Goal: Task Accomplishment & Management: Use online tool/utility

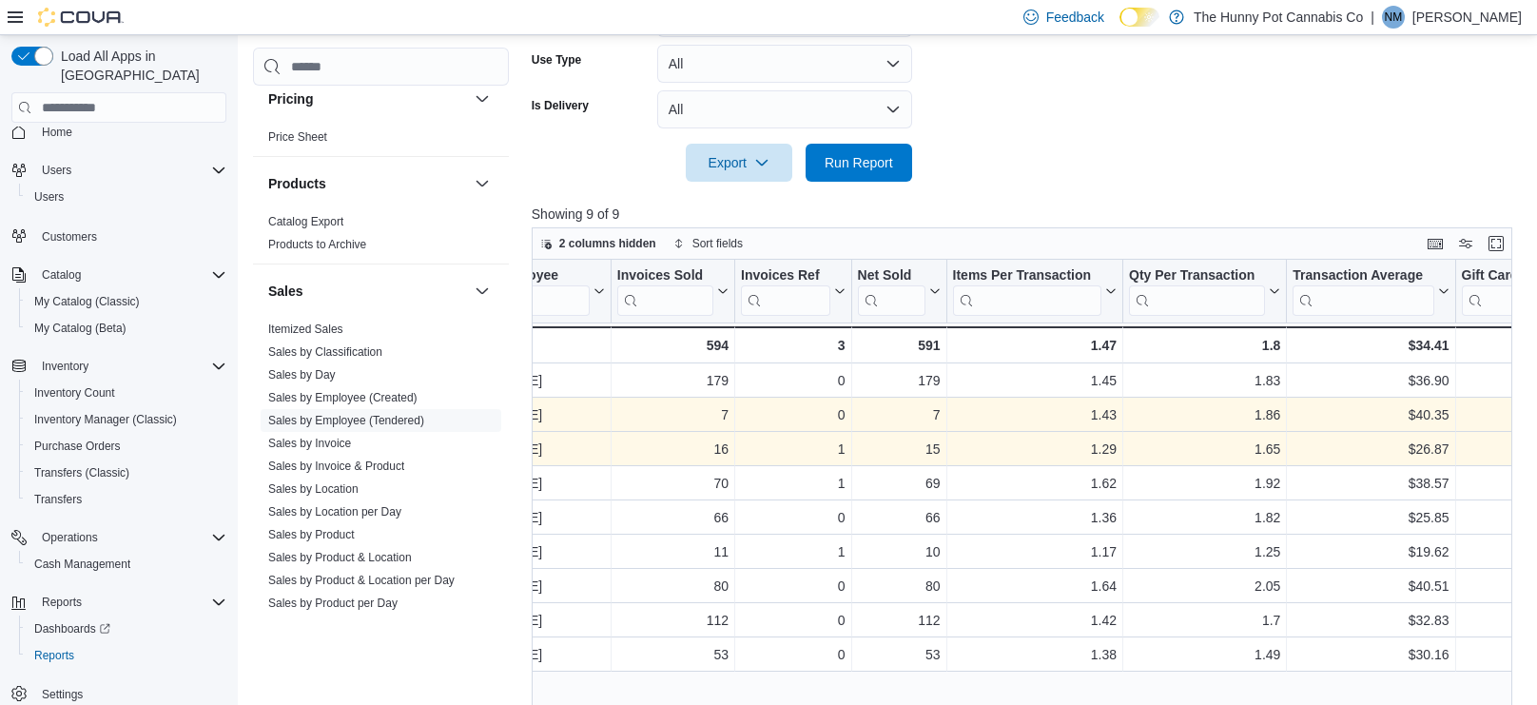
scroll to position [0, 130]
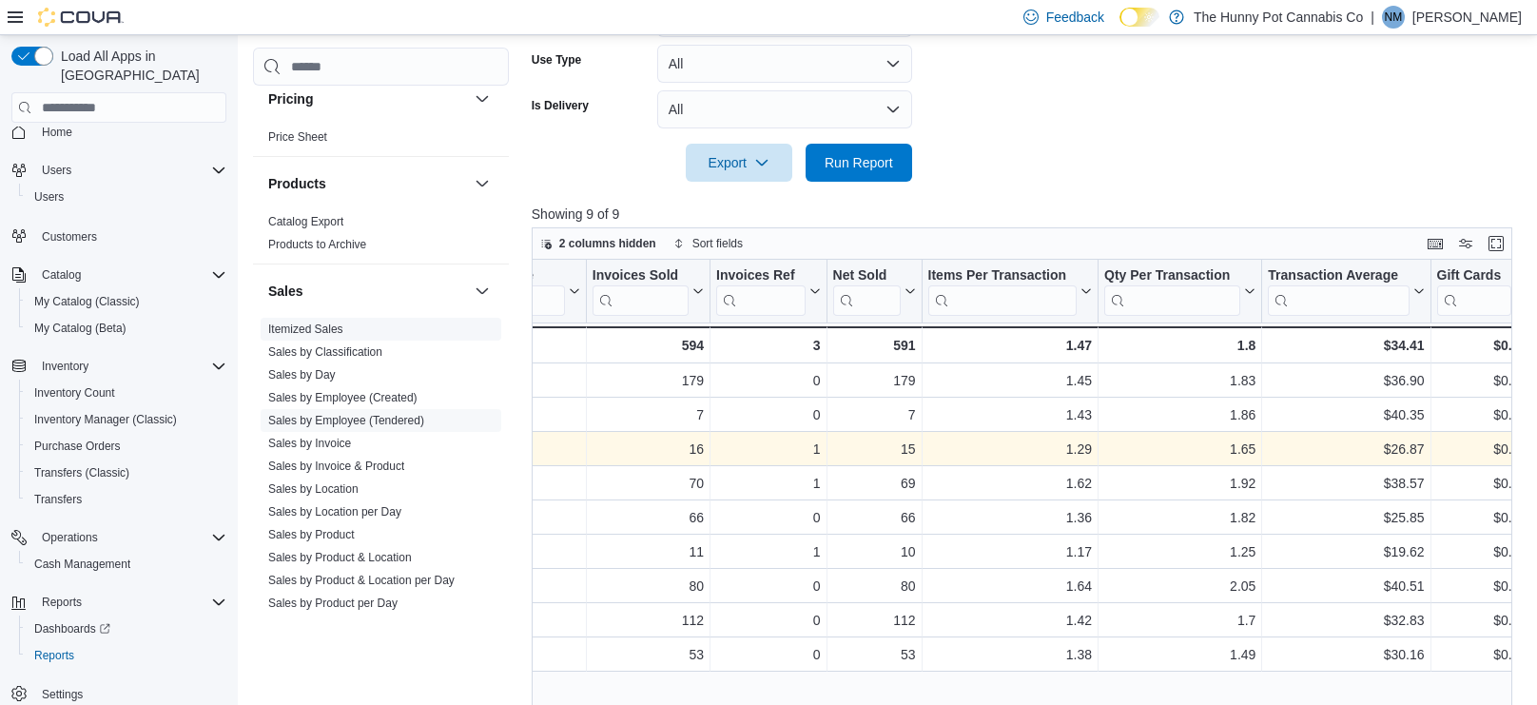
click at [368, 330] on span "Itemized Sales" at bounding box center [381, 329] width 241 height 23
click at [365, 334] on span "Itemized Sales" at bounding box center [381, 329] width 241 height 23
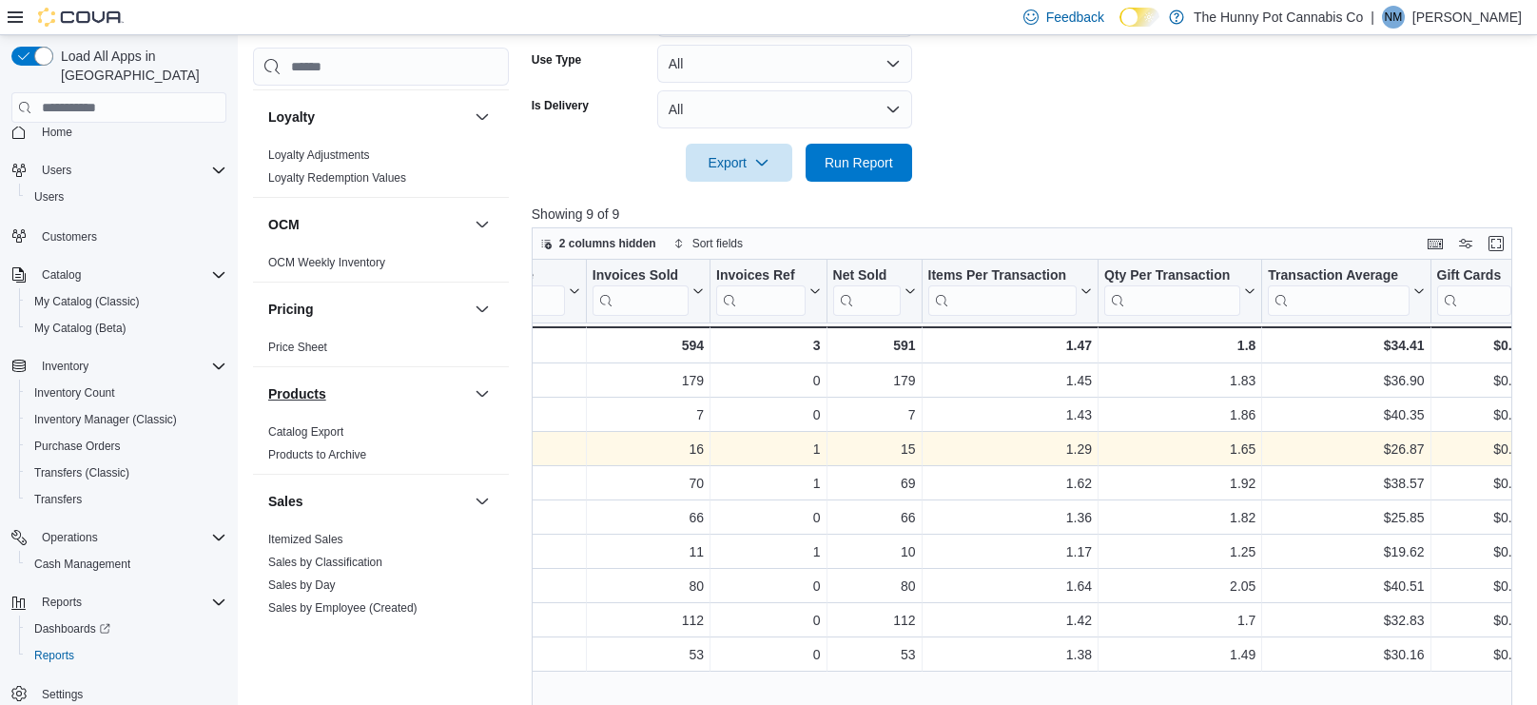
scroll to position [648, 0]
click at [332, 545] on link "Itemized Sales" at bounding box center [305, 544] width 75 height 13
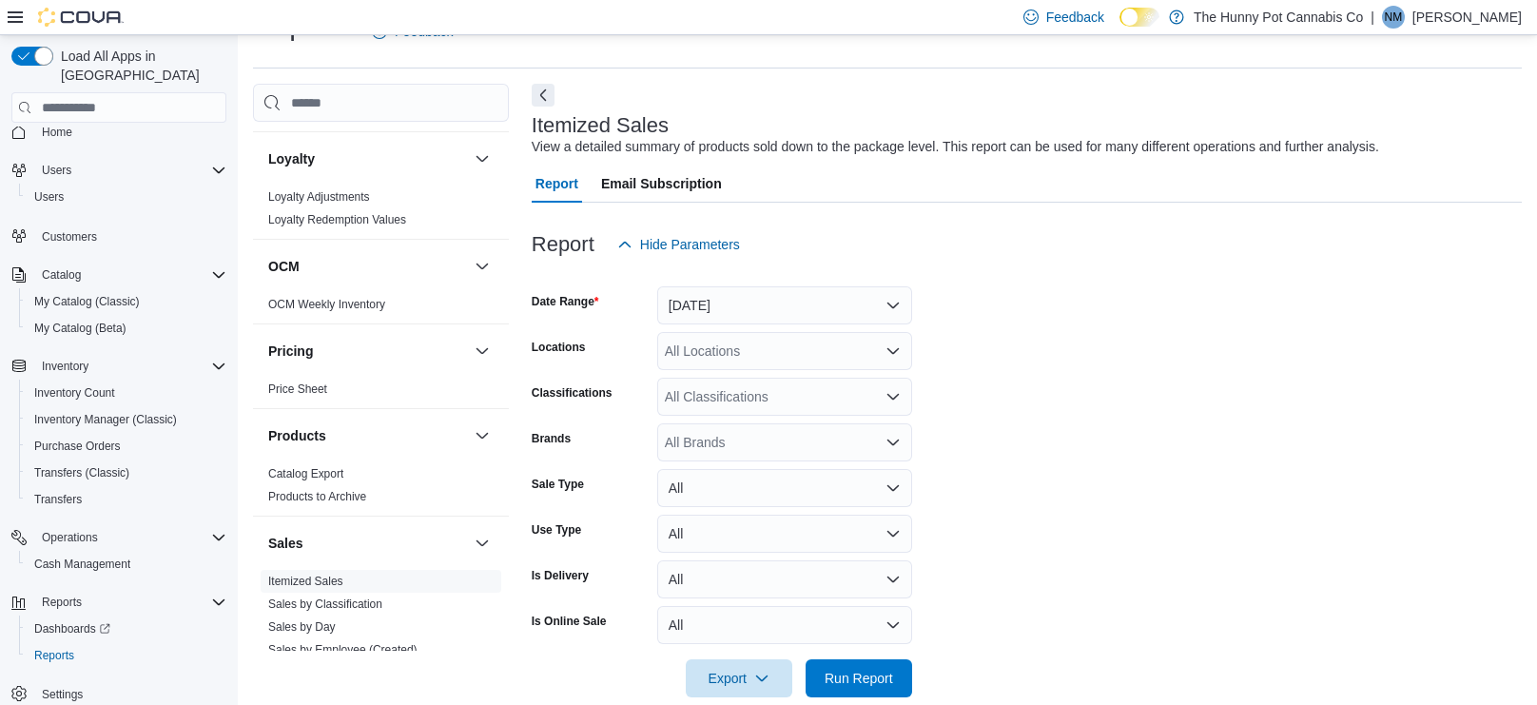
scroll to position [74, 0]
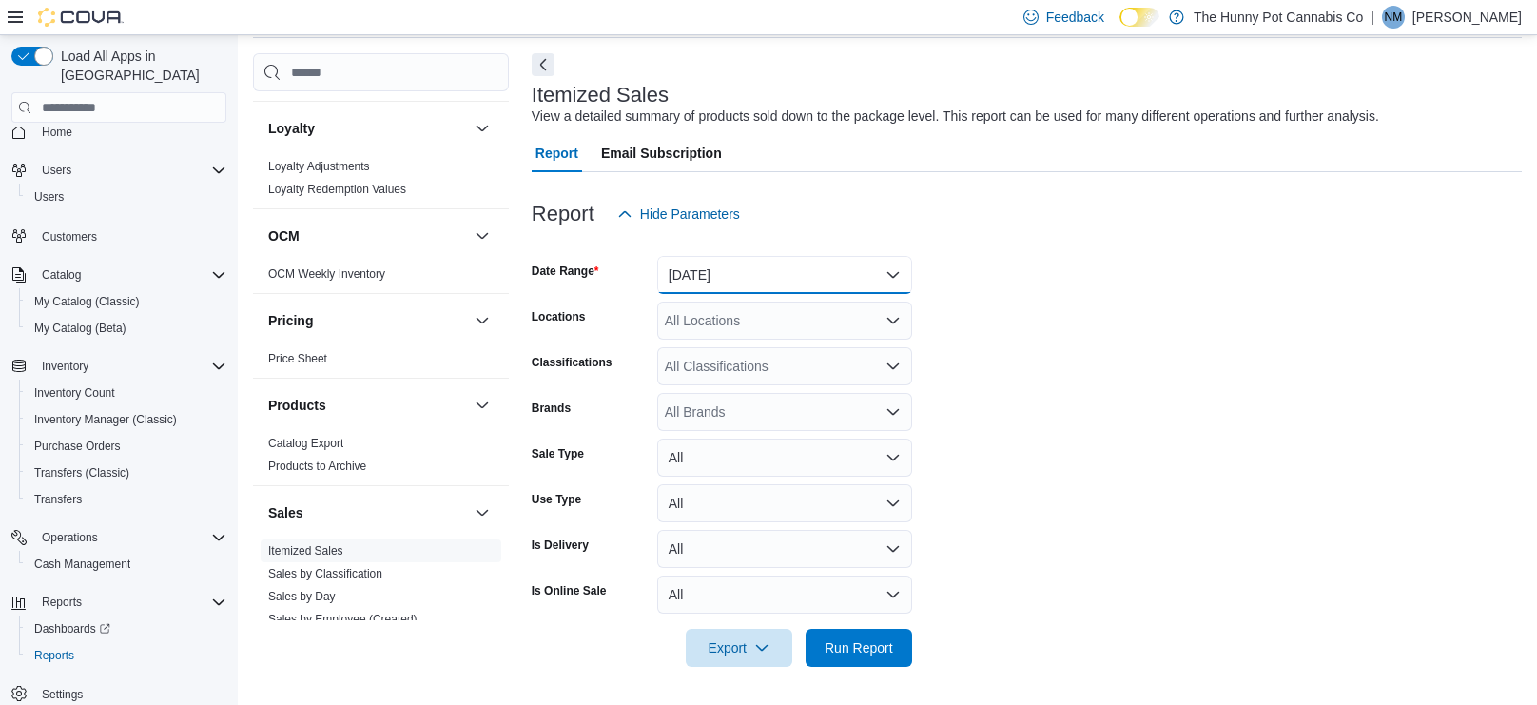
click at [755, 283] on button "[DATE]" at bounding box center [784, 275] width 255 height 38
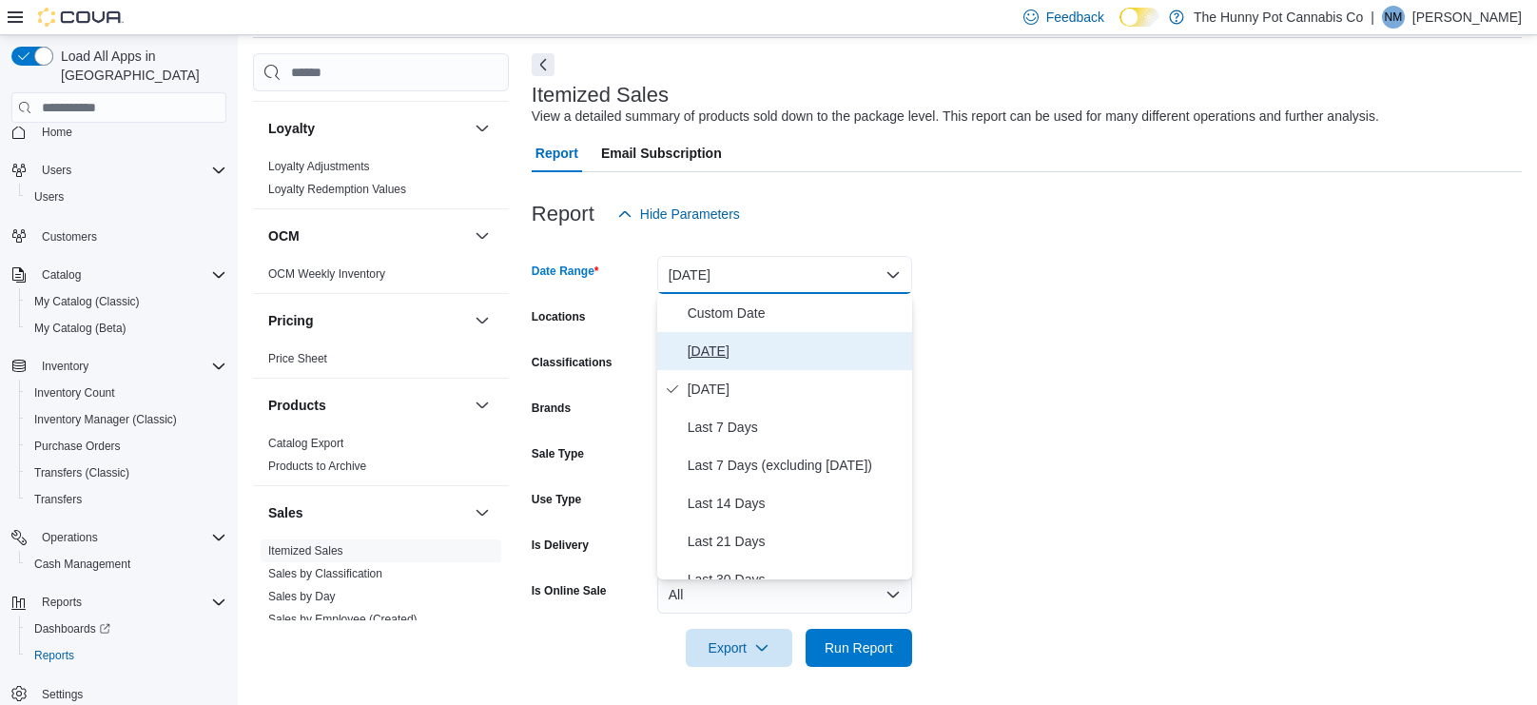
click at [749, 356] on span "[DATE]" at bounding box center [796, 350] width 217 height 23
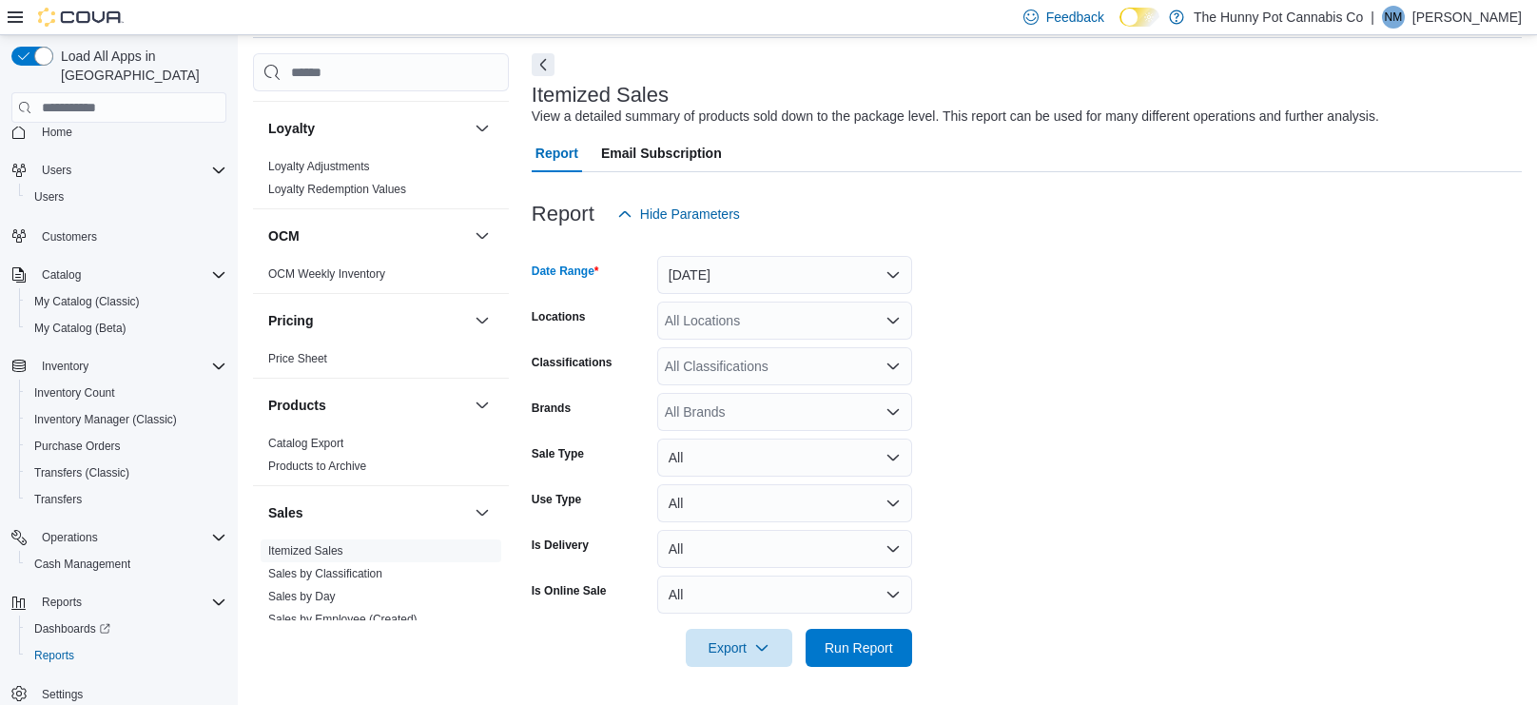
click at [759, 368] on div "All Classifications" at bounding box center [784, 366] width 255 height 38
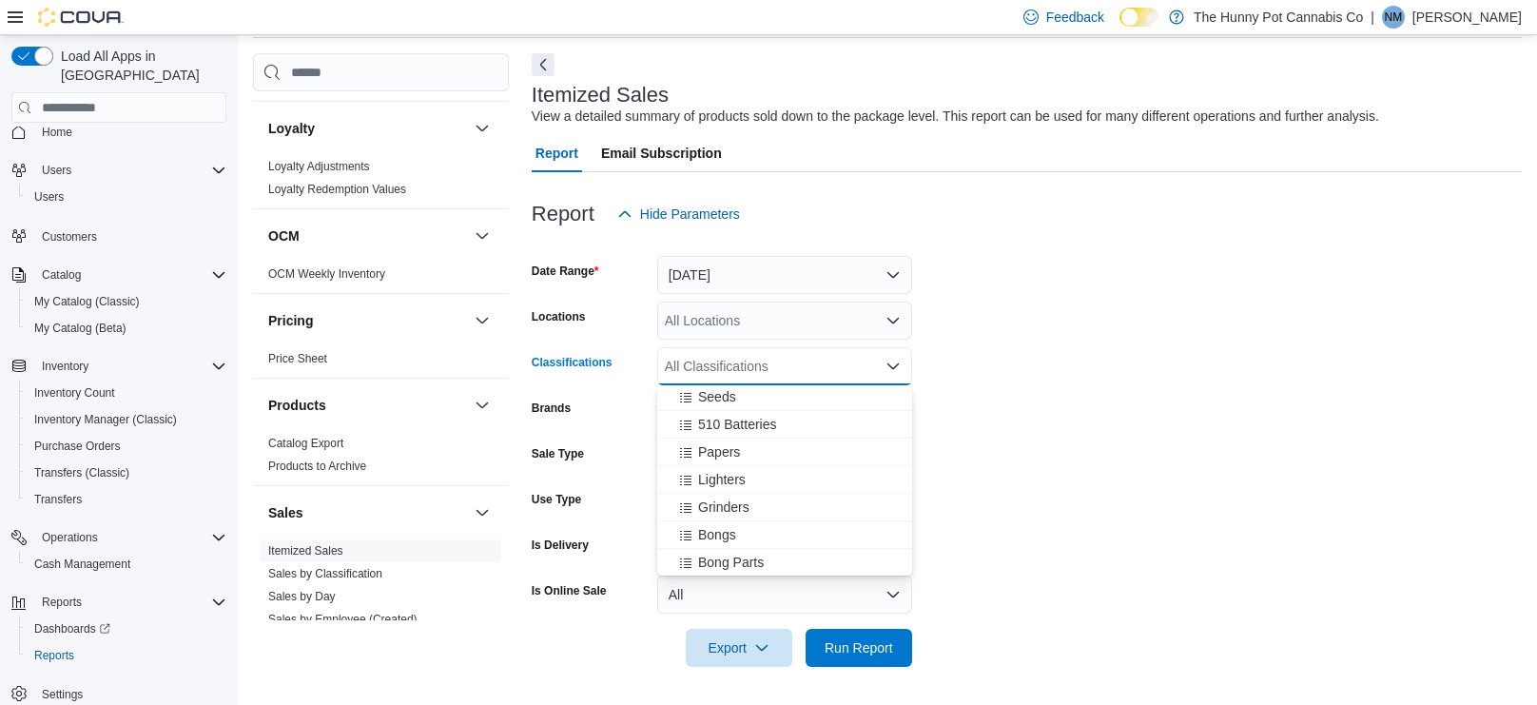
scroll to position [909, 0]
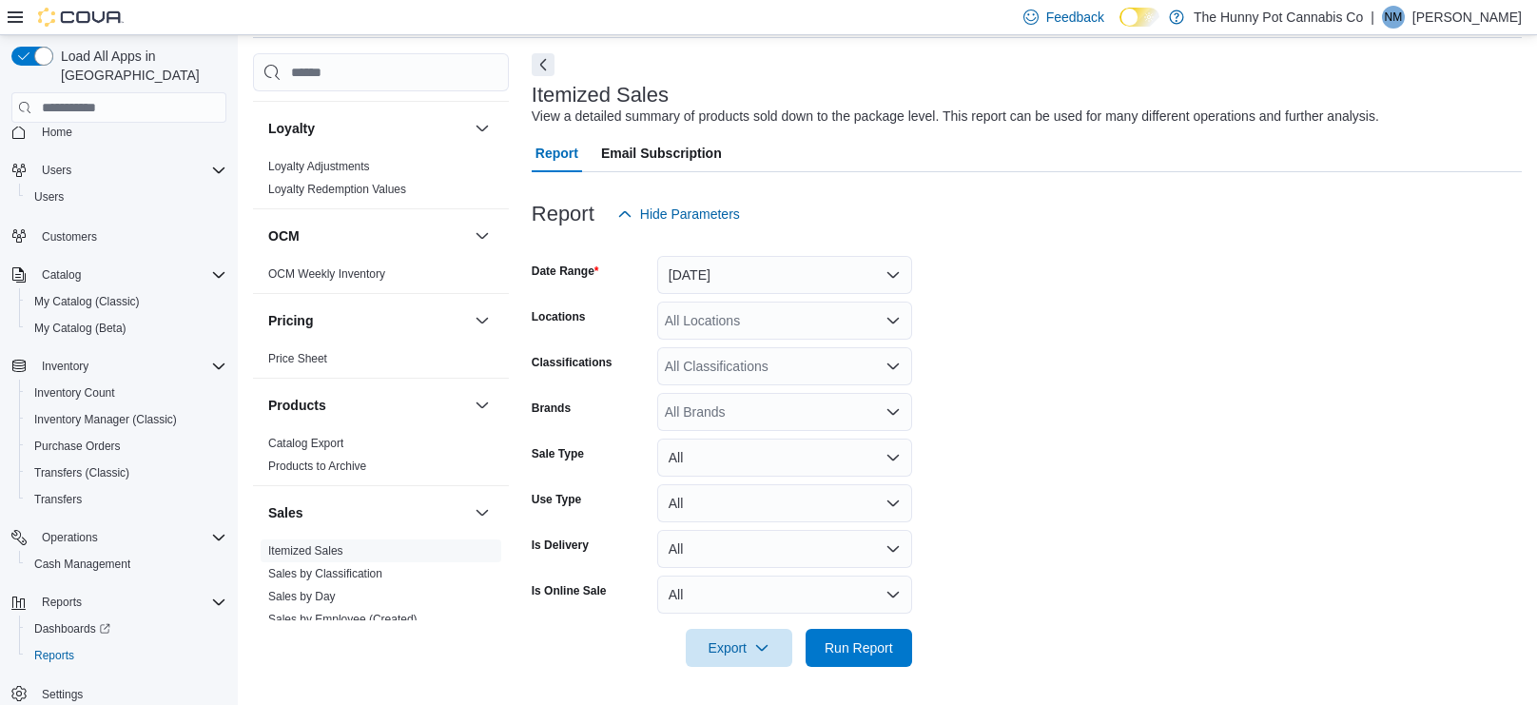
click at [1021, 439] on form "Date Range [DATE] Locations All Locations Classifications All Classifications B…" at bounding box center [1027, 450] width 990 height 434
click at [899, 454] on button "All" at bounding box center [784, 457] width 255 height 38
click at [1003, 464] on form "Date Range [DATE] Locations All Locations Classifications All Classifications B…" at bounding box center [1027, 450] width 990 height 434
click at [890, 495] on button "All" at bounding box center [784, 503] width 255 height 38
click at [973, 338] on form "Date Range [DATE] Locations All Locations Classifications All Classifications B…" at bounding box center [1027, 450] width 990 height 434
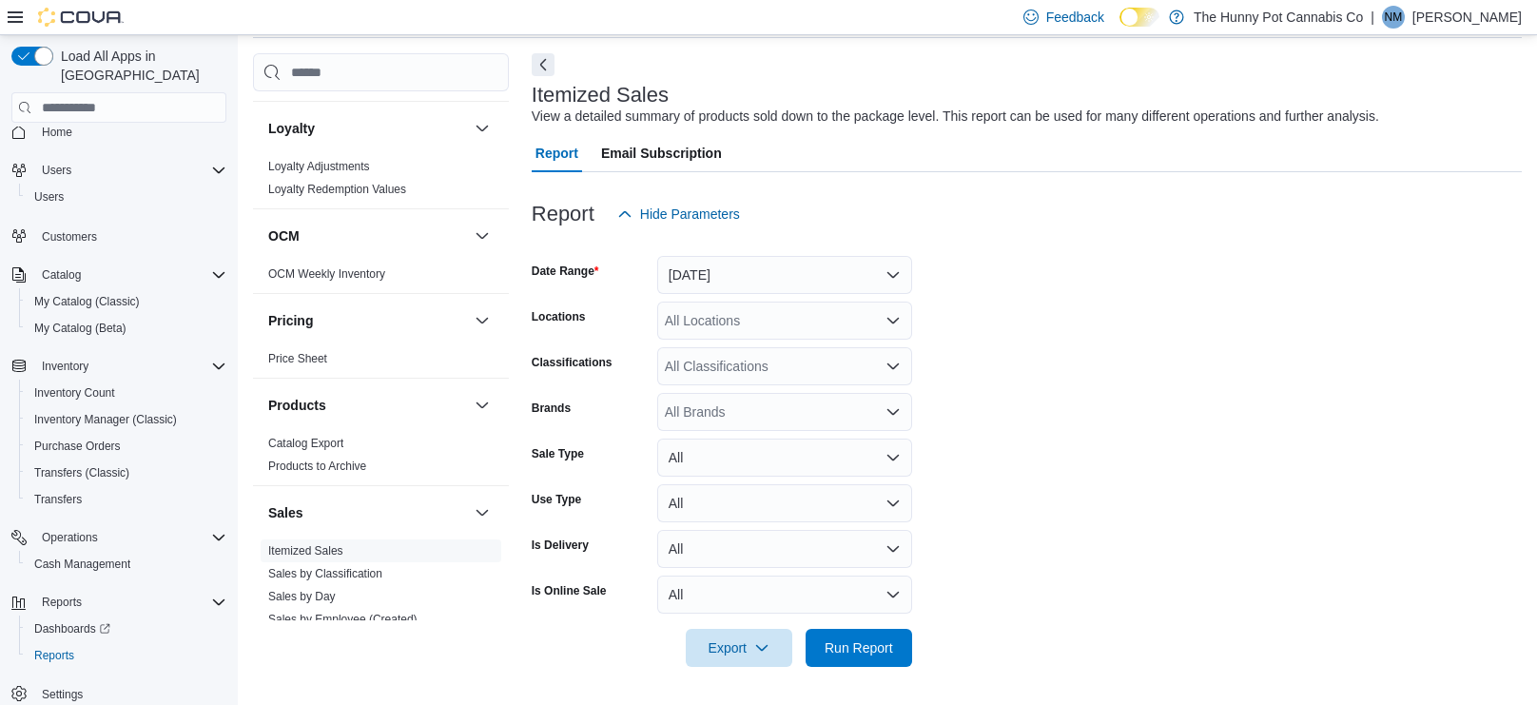
click at [839, 321] on div "All Locations" at bounding box center [784, 320] width 255 height 38
type input "***"
click at [824, 352] on div "[STREET_ADDRESS][PERSON_NAME]" at bounding box center [784, 352] width 232 height 19
click at [847, 654] on span "Run Report" at bounding box center [858, 646] width 68 height 19
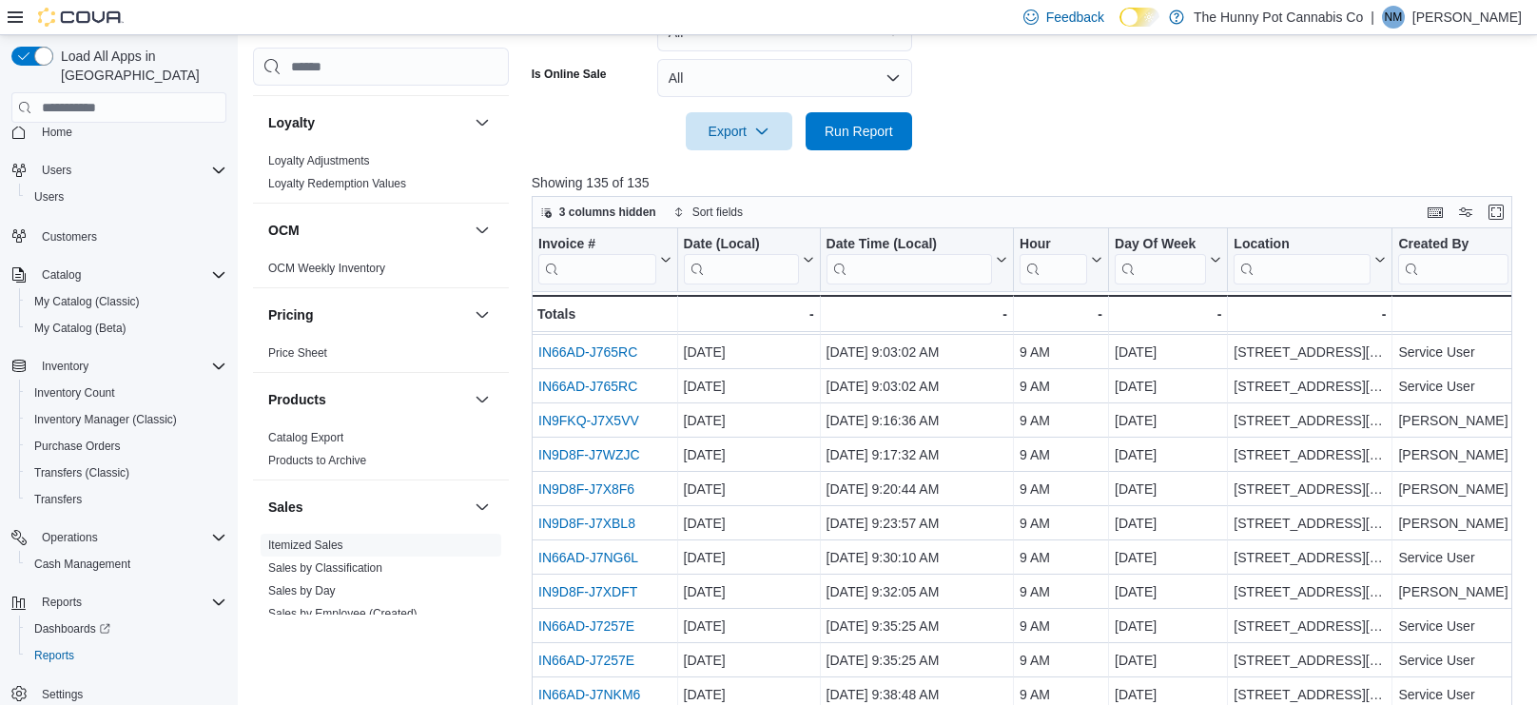
scroll to position [37, 0]
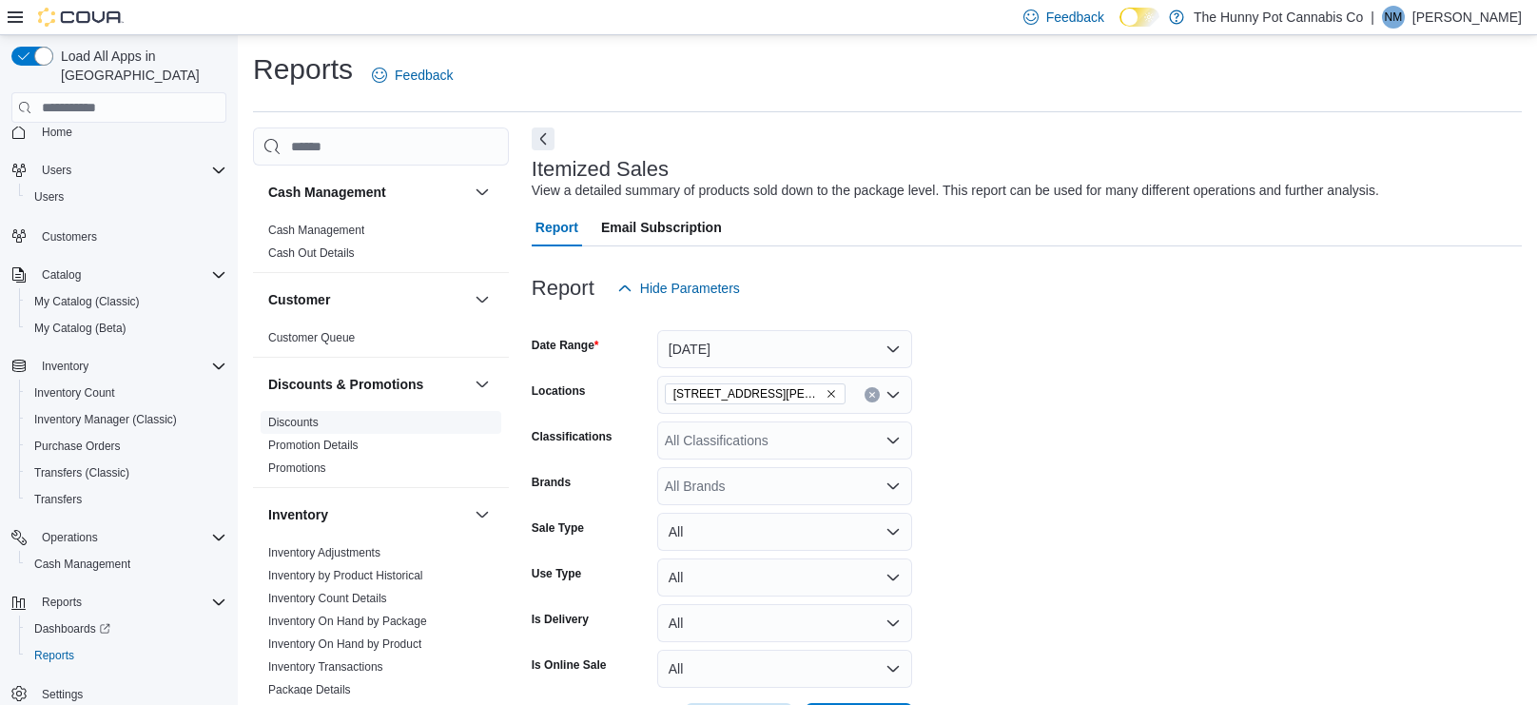
click at [304, 422] on link "Discounts" at bounding box center [293, 422] width 50 height 13
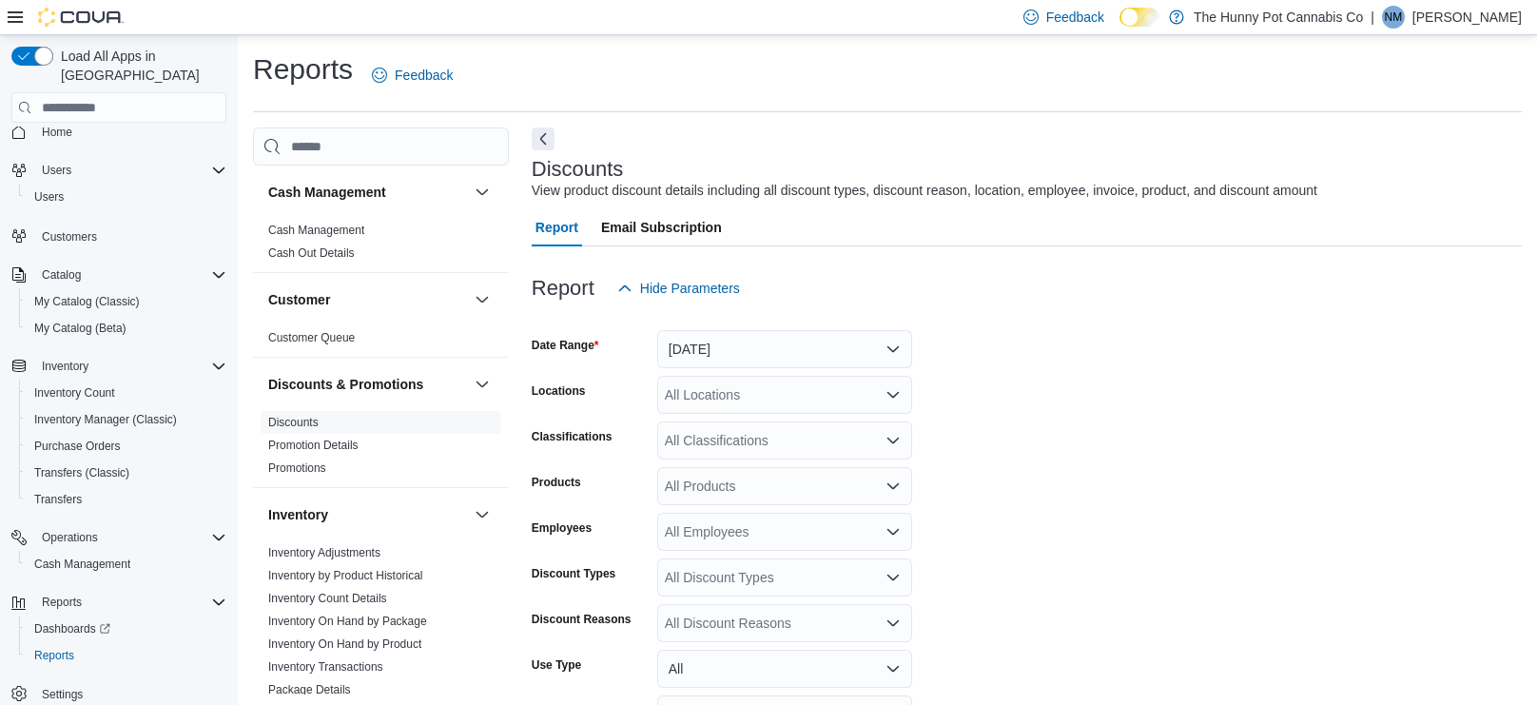
scroll to position [44, 0]
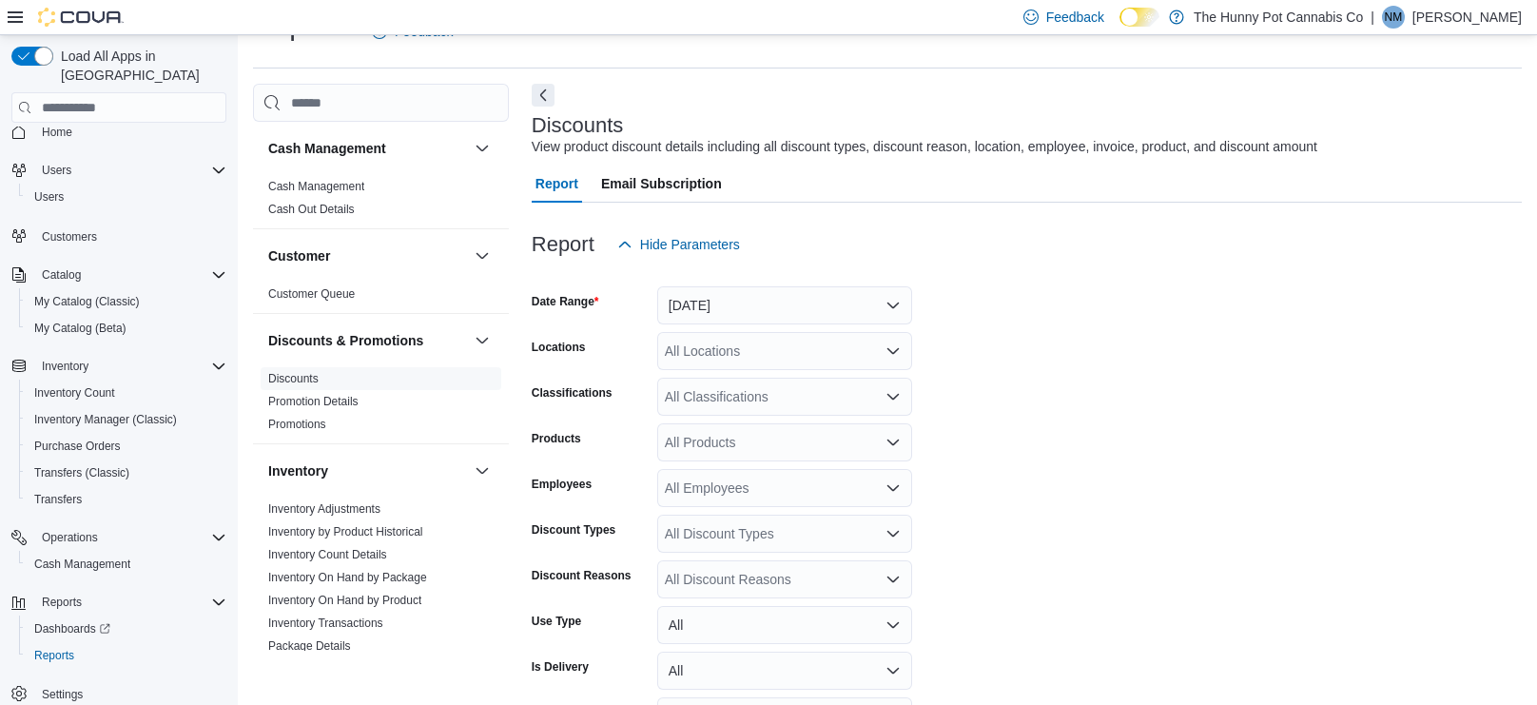
click at [893, 352] on icon "Open list of options" at bounding box center [892, 351] width 11 height 6
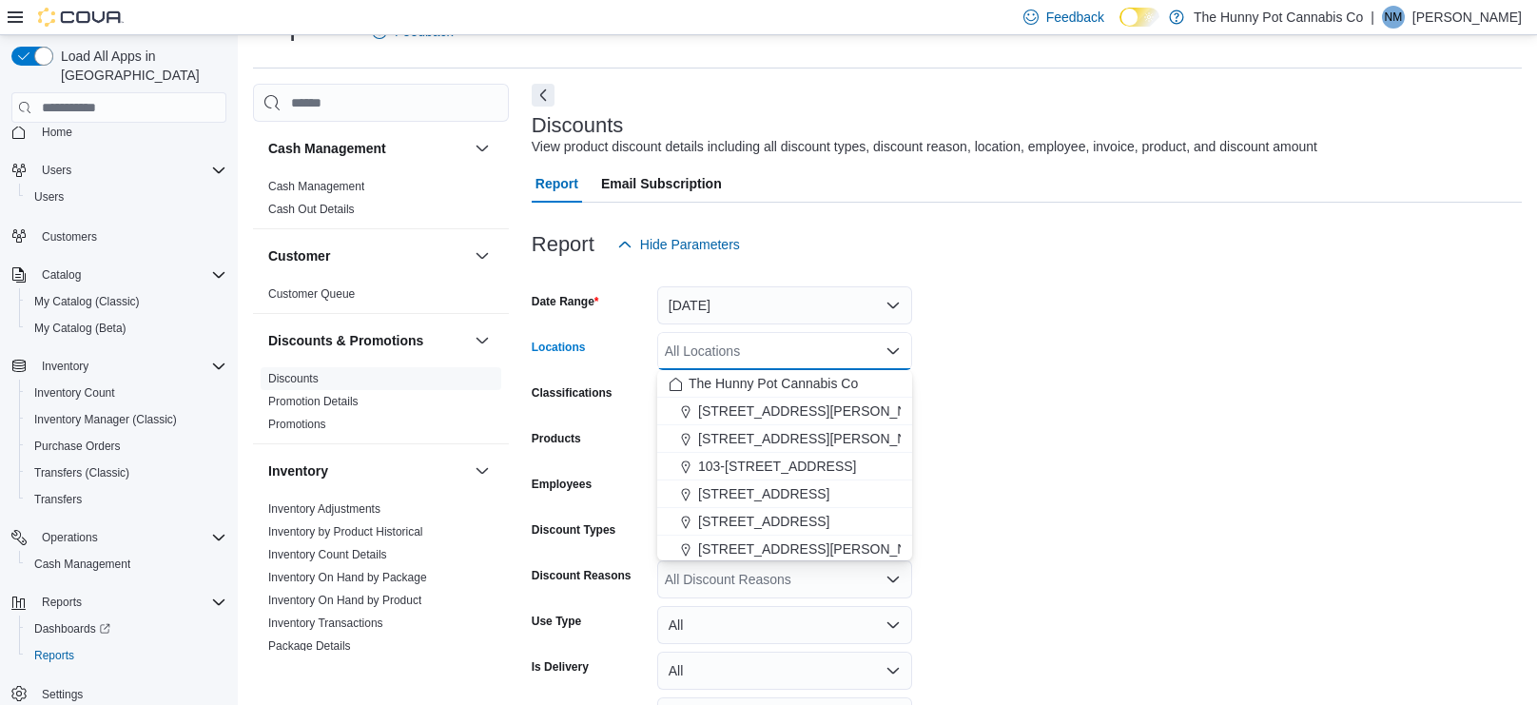
click at [1094, 382] on form "Date Range [DATE] Locations All Locations Combo box. Selected. Combo box input.…" at bounding box center [1027, 525] width 990 height 525
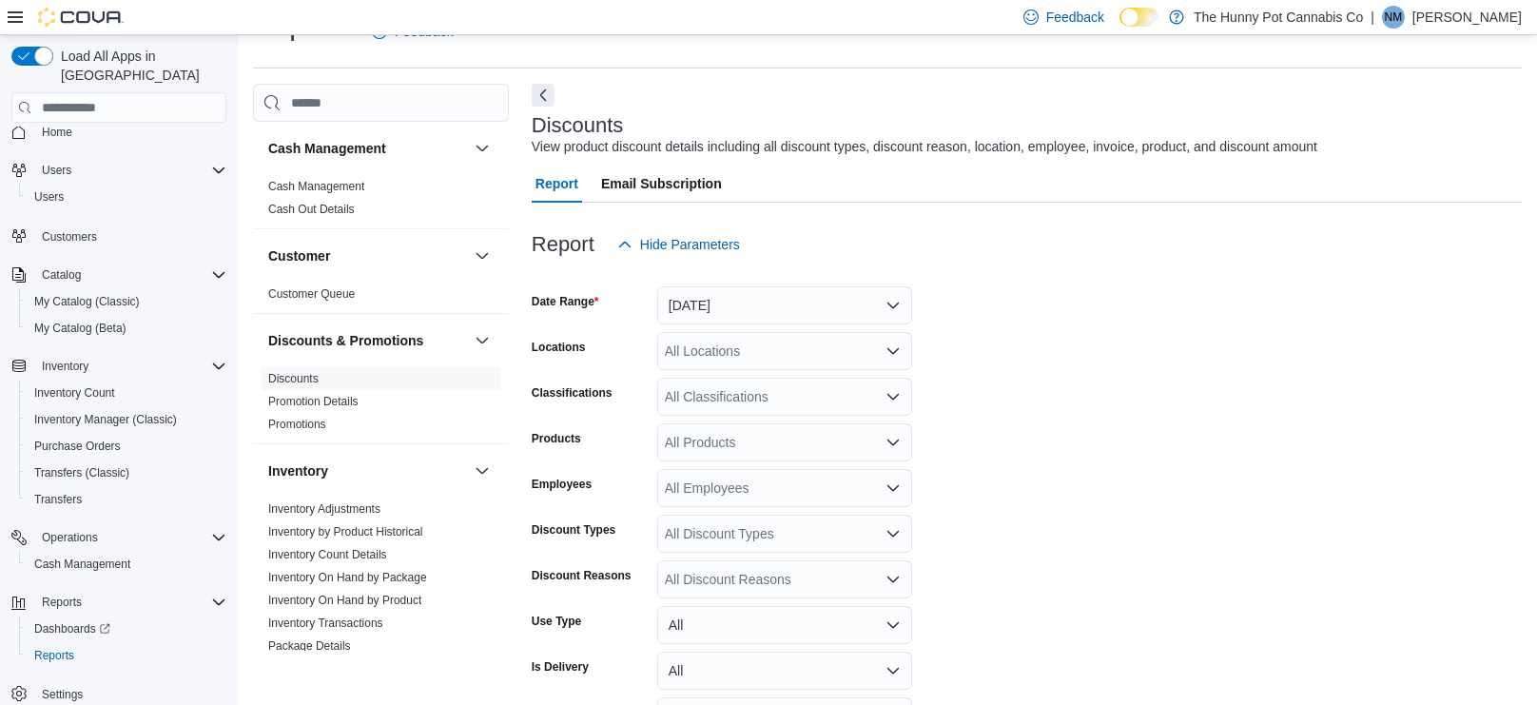
click at [842, 481] on div "All Employees" at bounding box center [784, 488] width 255 height 38
click at [832, 544] on div "All Discount Types" at bounding box center [784, 533] width 255 height 38
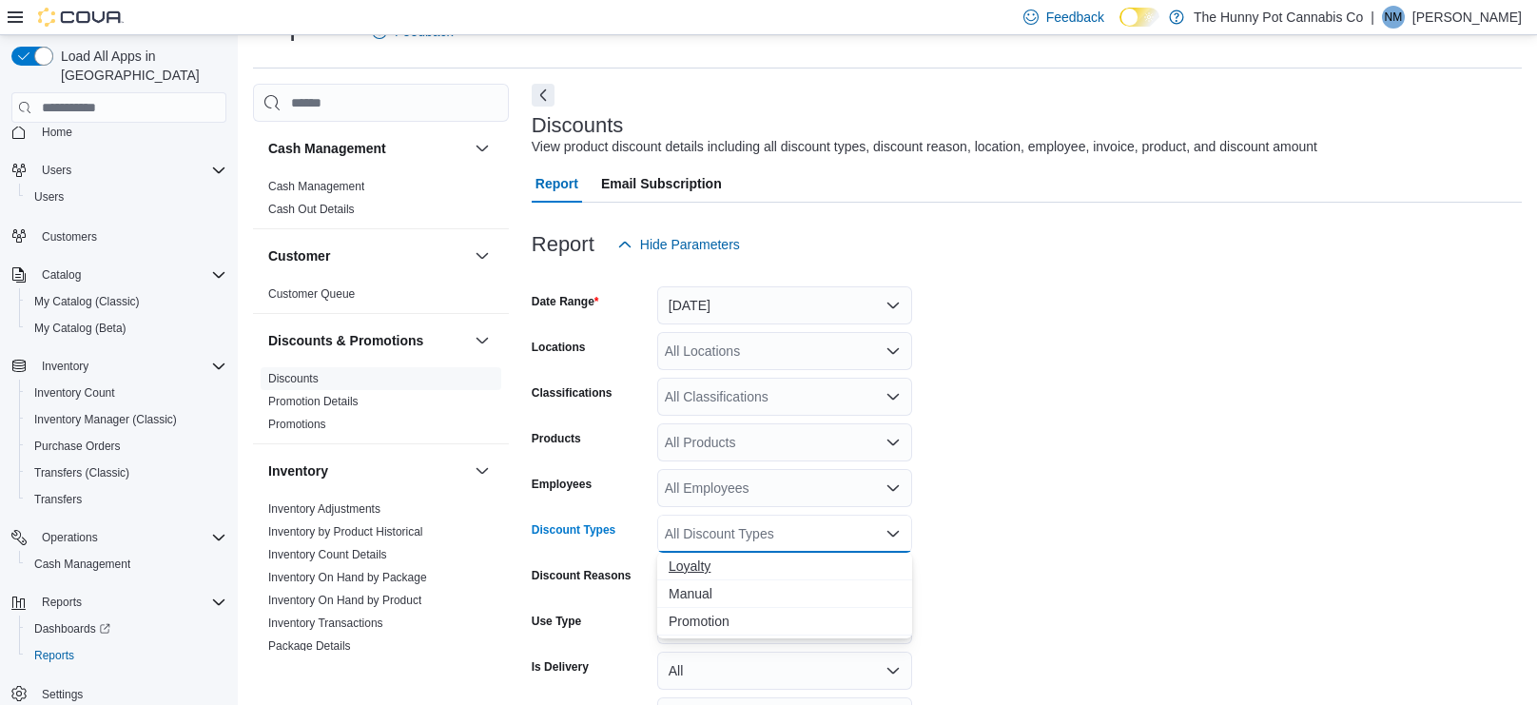
click at [896, 553] on button "Loyalty" at bounding box center [784, 566] width 255 height 28
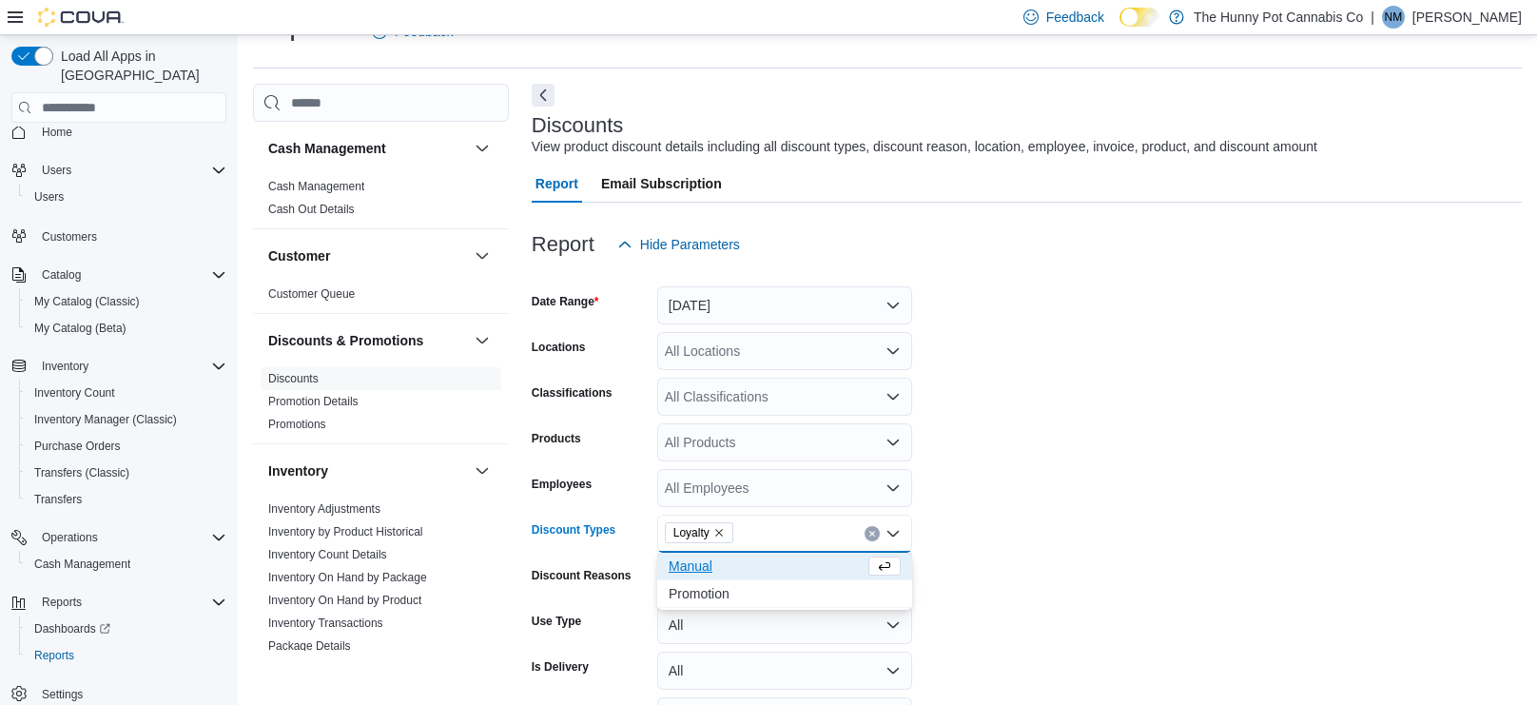
click at [873, 535] on icon "Clear input" at bounding box center [871, 534] width 5 height 5
click at [981, 552] on form "Date Range [DATE] Locations All Locations Classifications All Classifications P…" at bounding box center [1027, 525] width 990 height 525
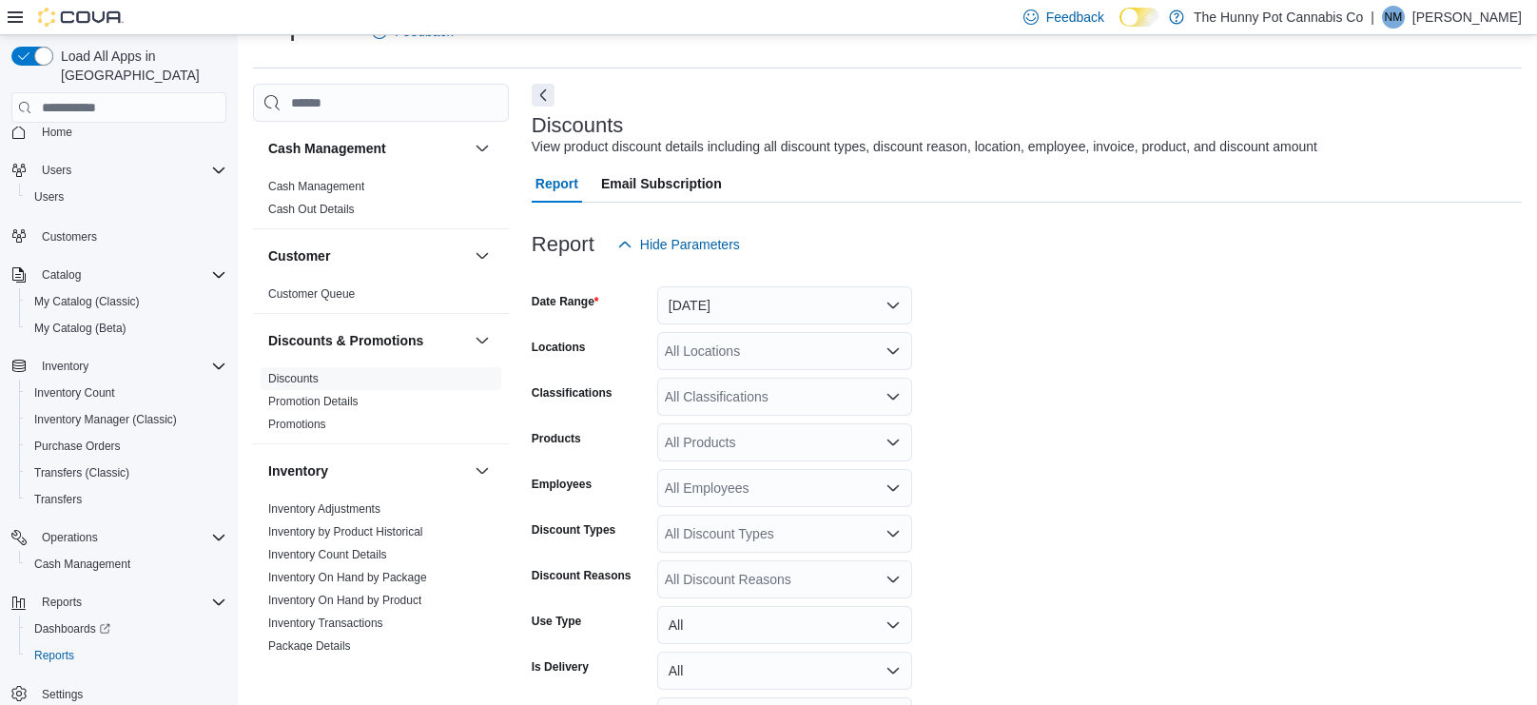
click at [833, 591] on div "All Discount Reasons" at bounding box center [784, 579] width 255 height 38
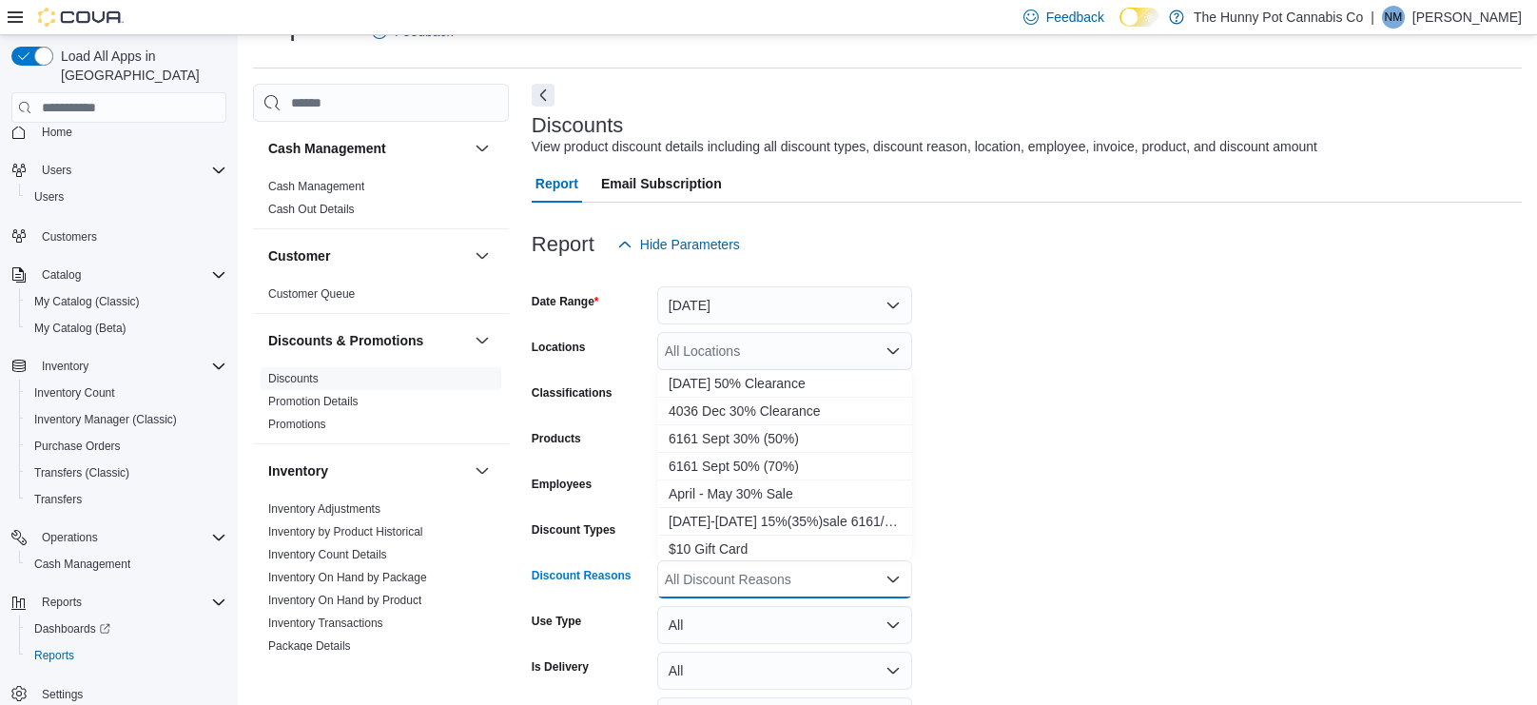
scroll to position [0, 0]
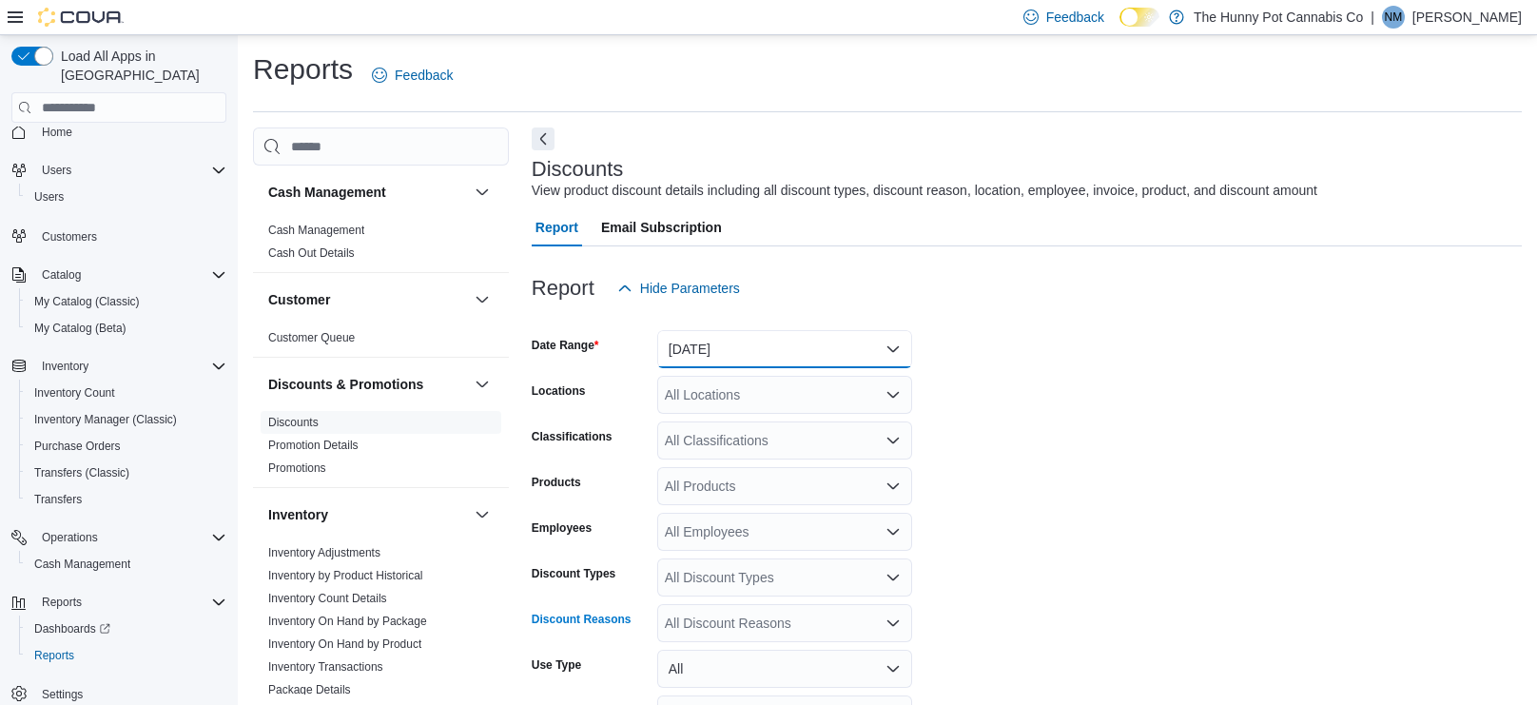
click at [836, 358] on button "[DATE]" at bounding box center [784, 349] width 255 height 38
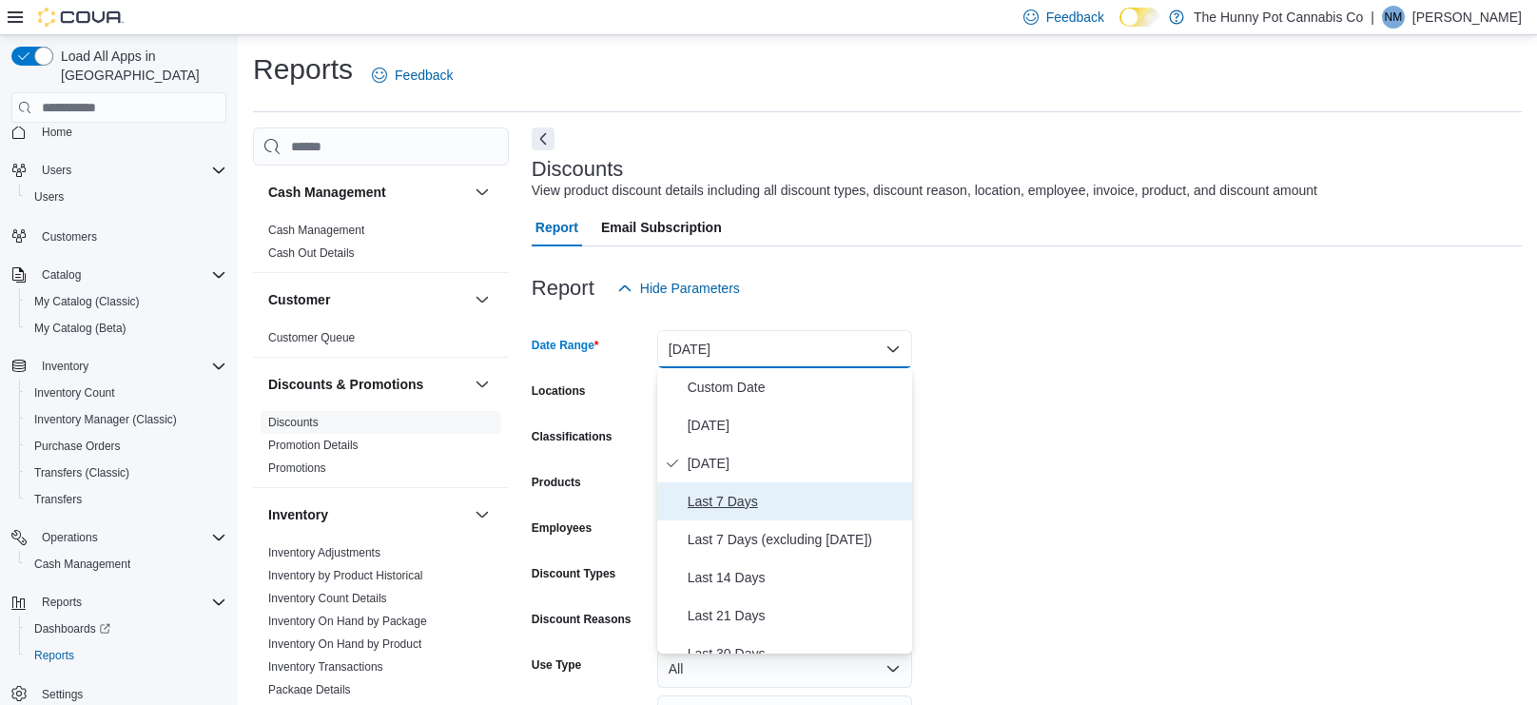
click at [740, 510] on span "Last 7 Days" at bounding box center [796, 501] width 217 height 23
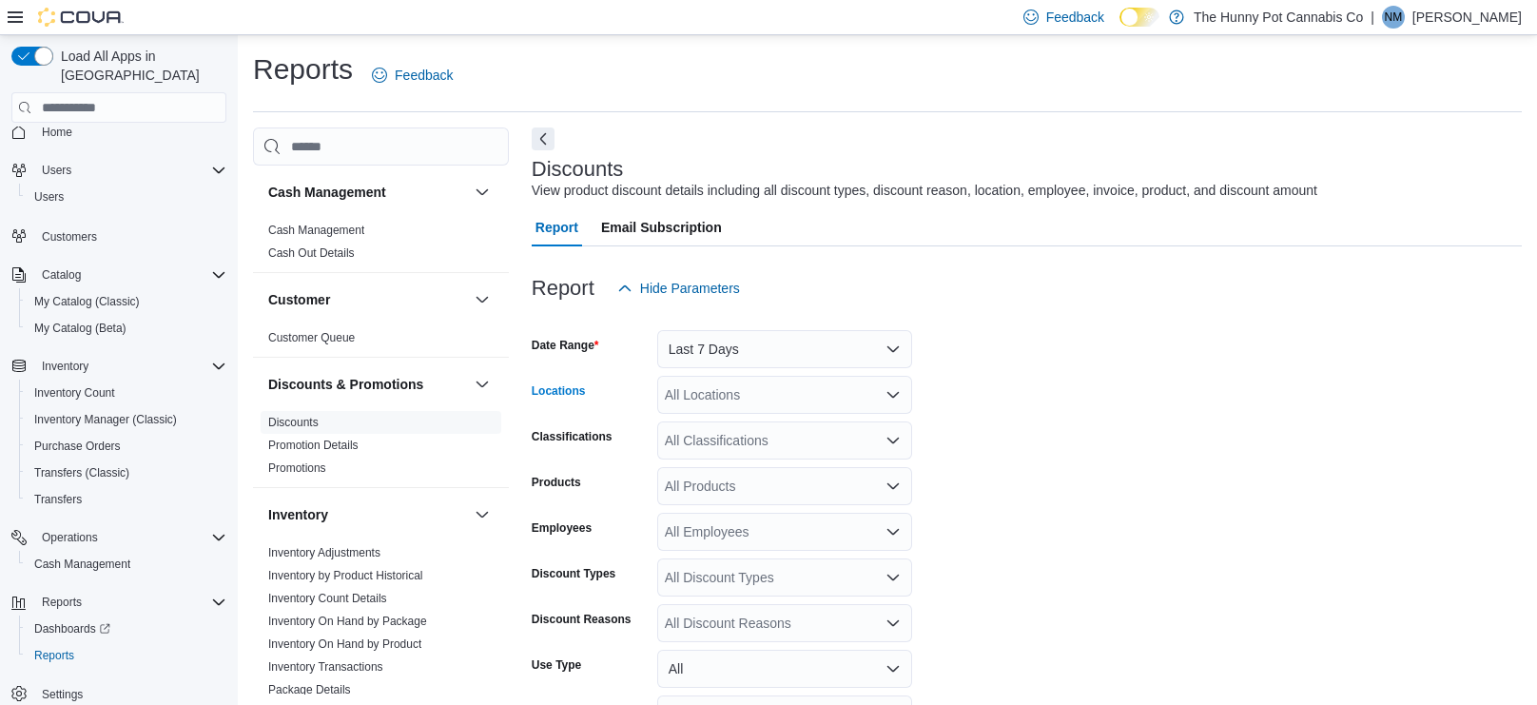
click at [831, 393] on div "All Locations" at bounding box center [784, 395] width 255 height 38
type input "**"
click at [862, 427] on div "[STREET_ADDRESS][PERSON_NAME]" at bounding box center [784, 426] width 232 height 19
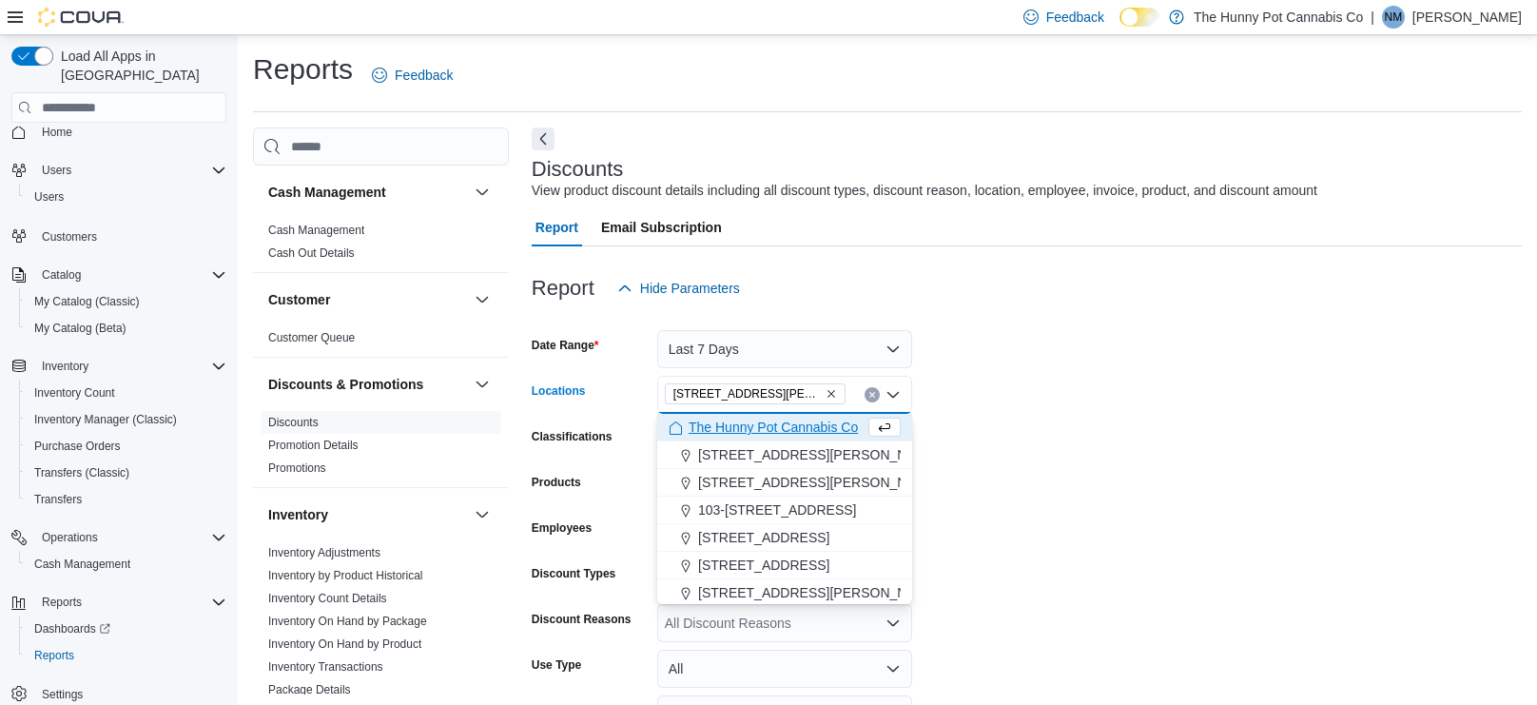
click at [1162, 421] on form "Date Range Last 7 Days Locations [STREET_ADDRESS][PERSON_NAME] Selected. [STREE…" at bounding box center [1027, 569] width 990 height 525
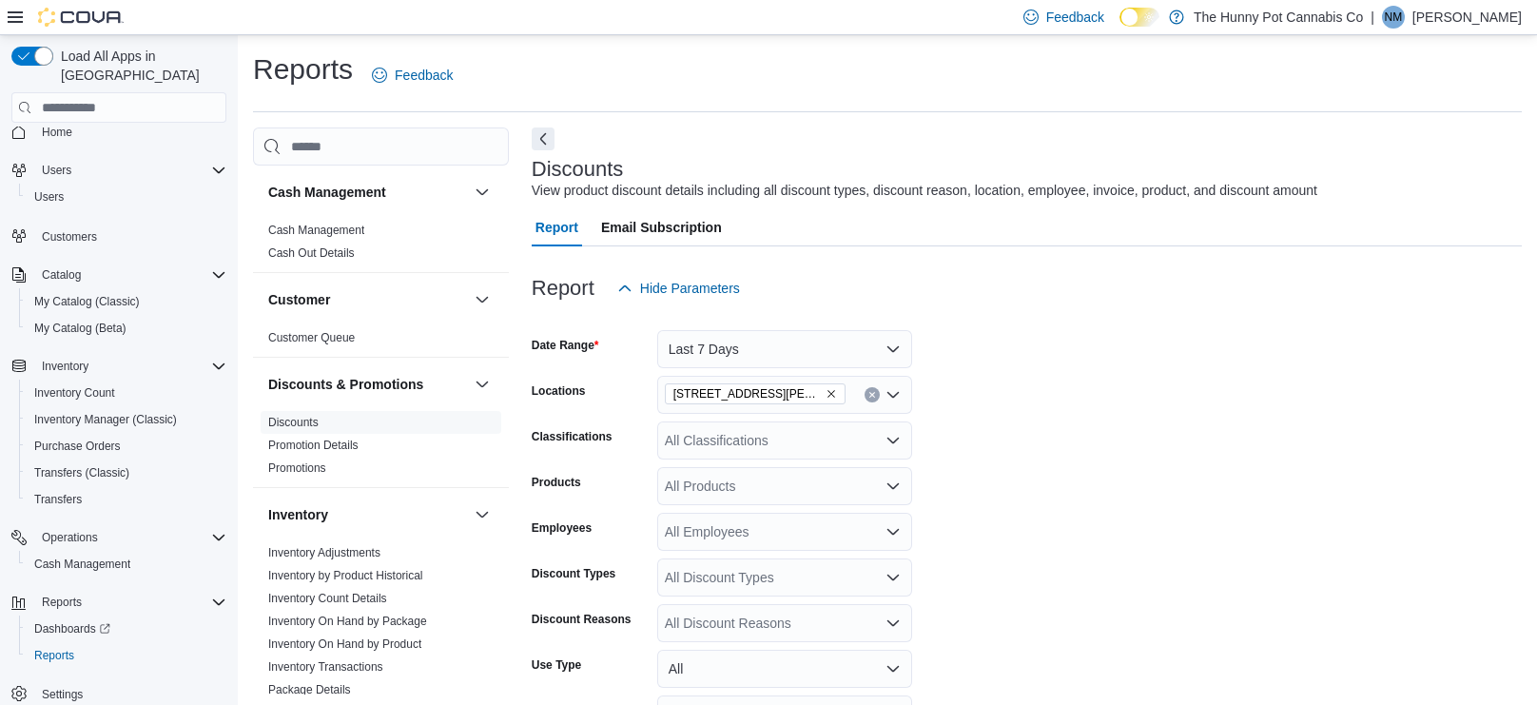
scroll to position [165, 0]
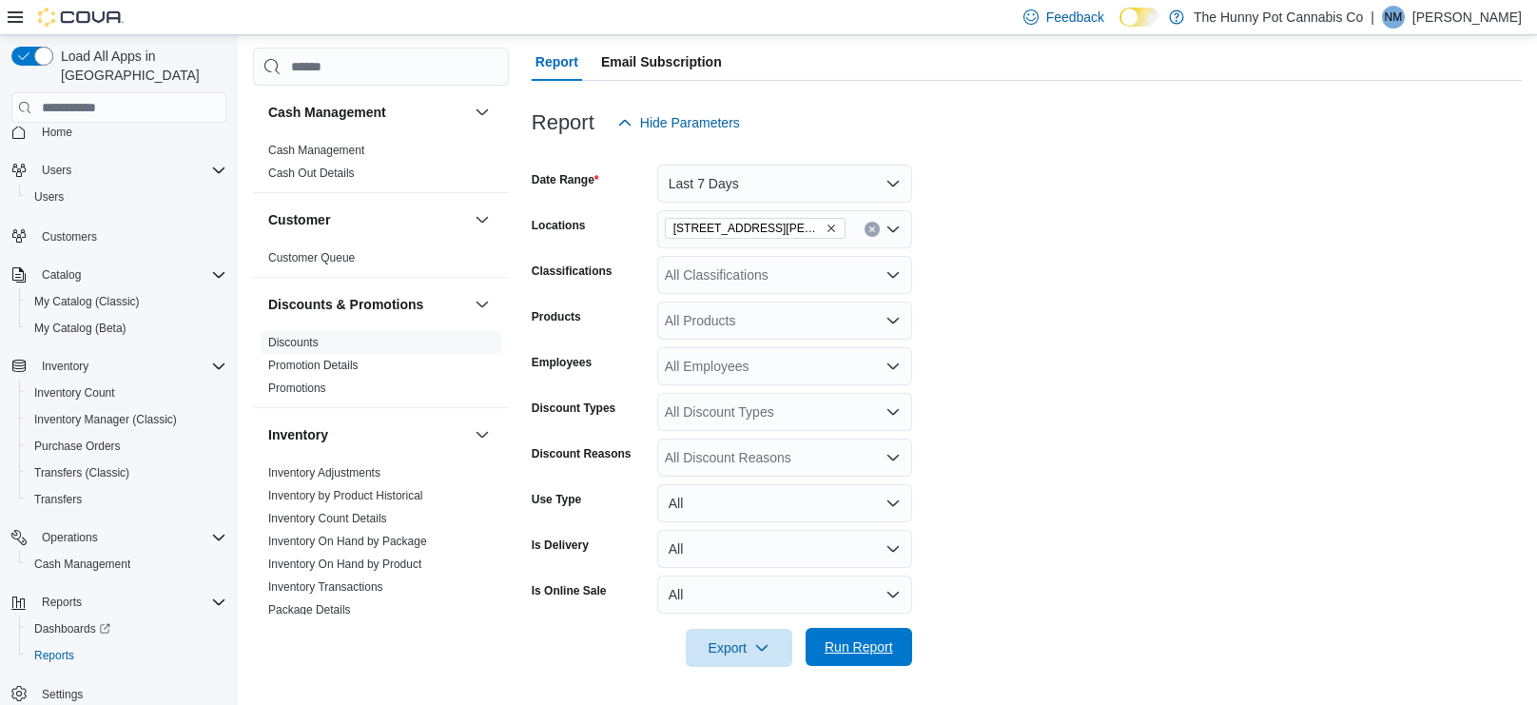
click at [875, 635] on span "Run Report" at bounding box center [859, 647] width 84 height 38
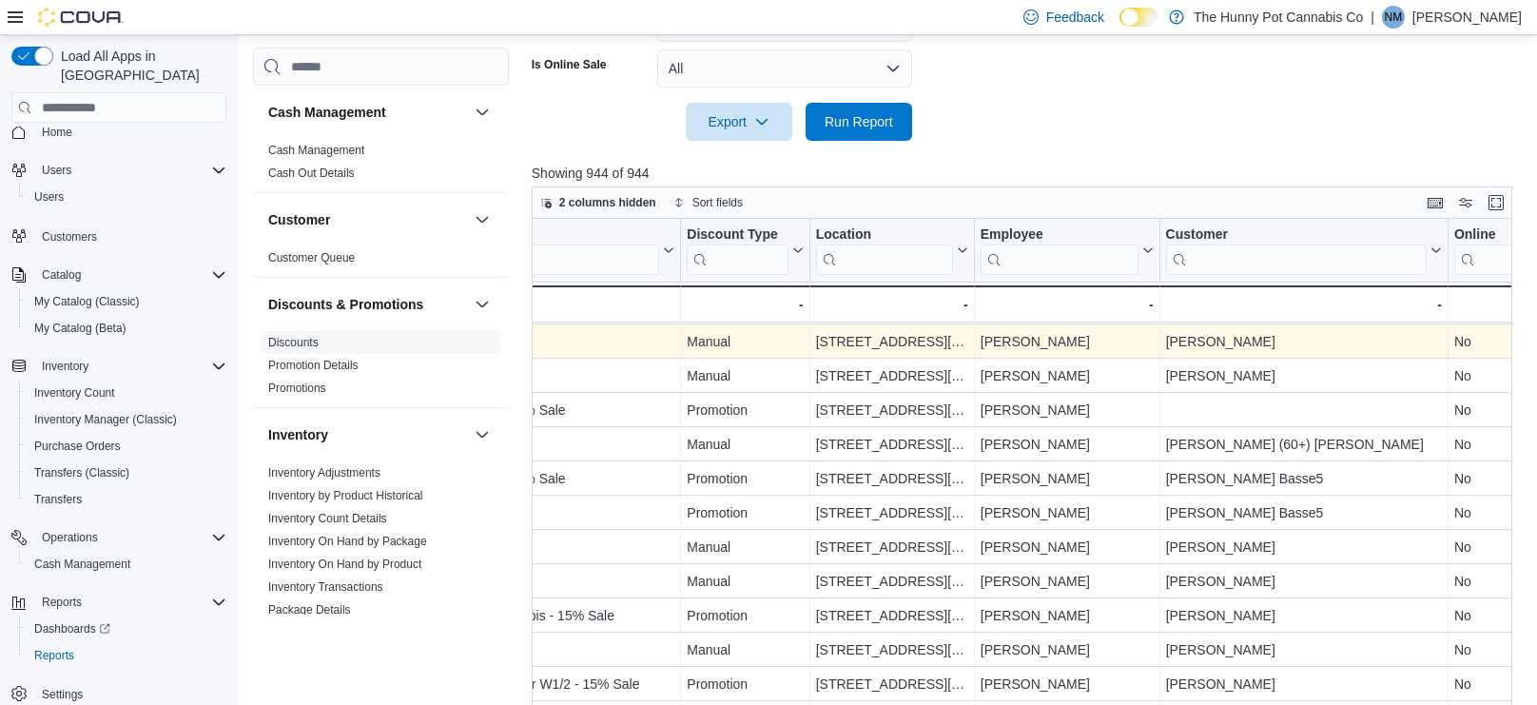
scroll to position [785, 0]
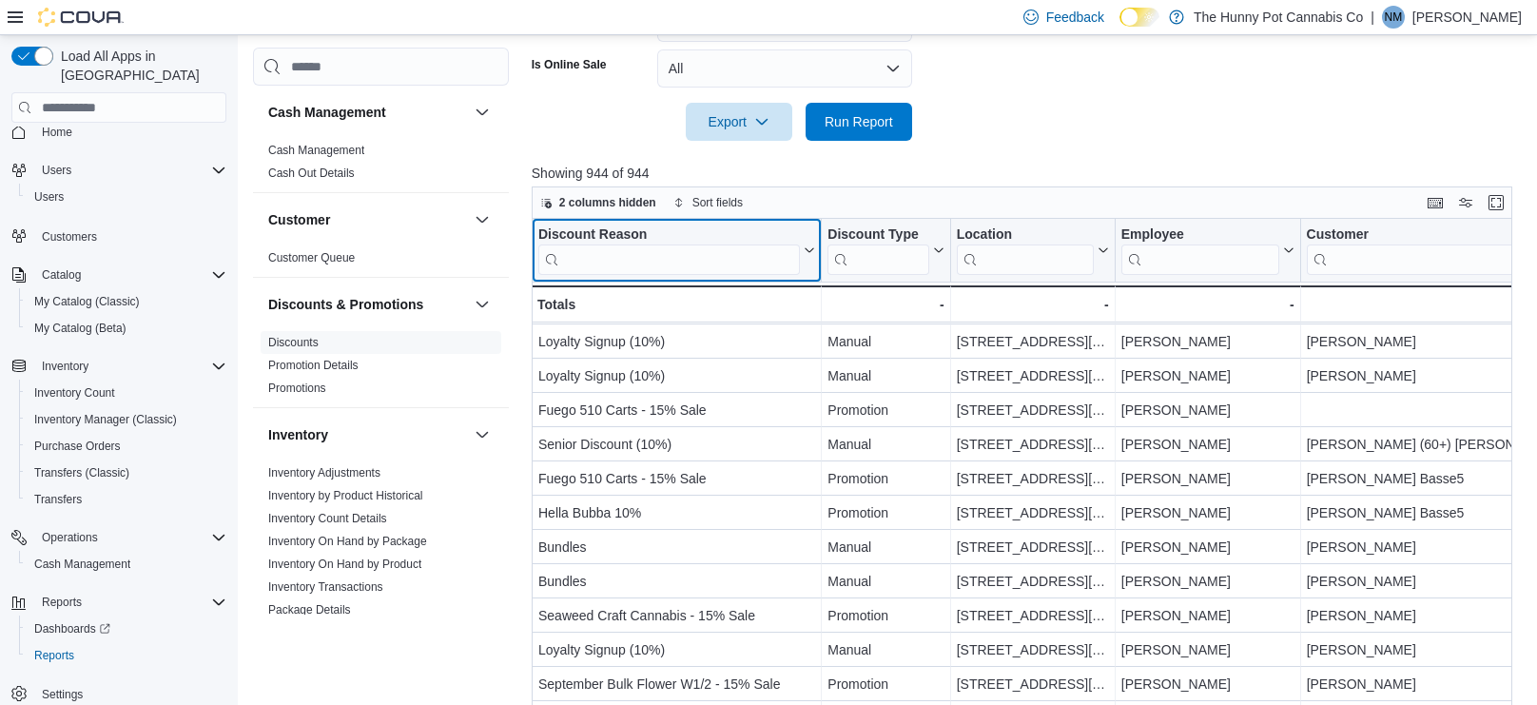
click at [672, 265] on input "search" at bounding box center [668, 259] width 261 height 30
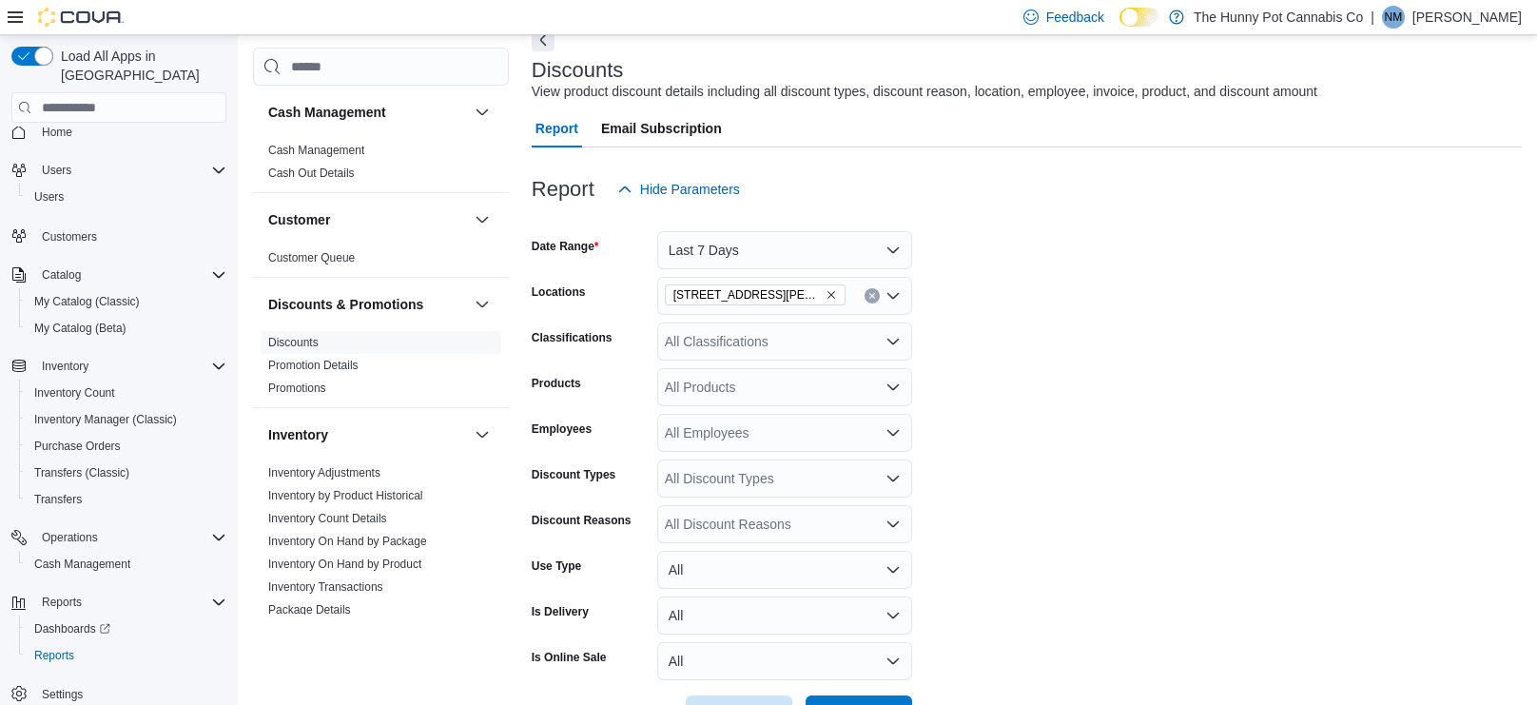
scroll to position [101, 0]
type input "***"
